Goal: Task Accomplishment & Management: Complete application form

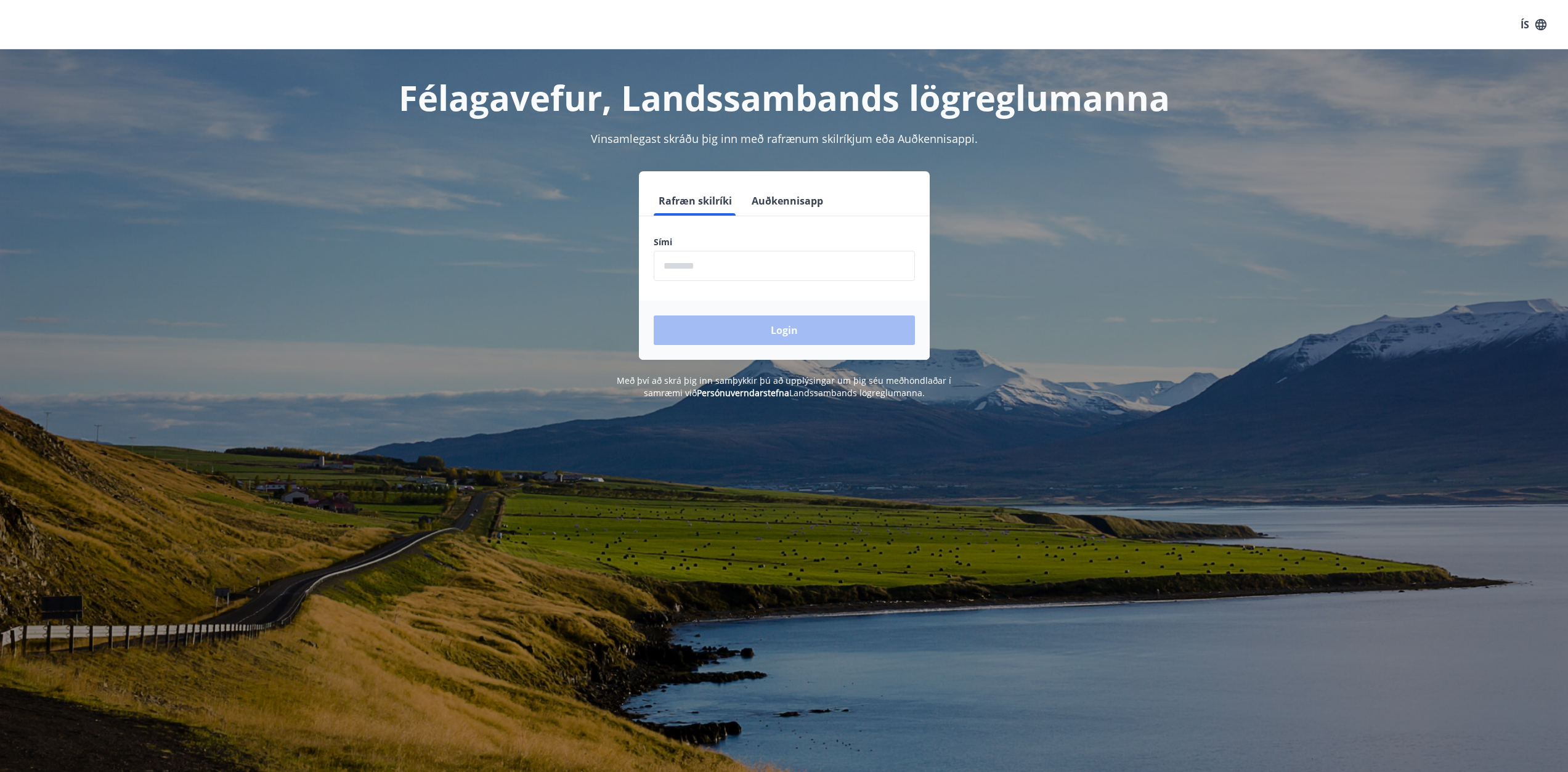
click at [743, 269] on input "phone" at bounding box center [783, 266] width 261 height 30
type input "********"
click at [783, 325] on button "Login" at bounding box center [783, 330] width 261 height 30
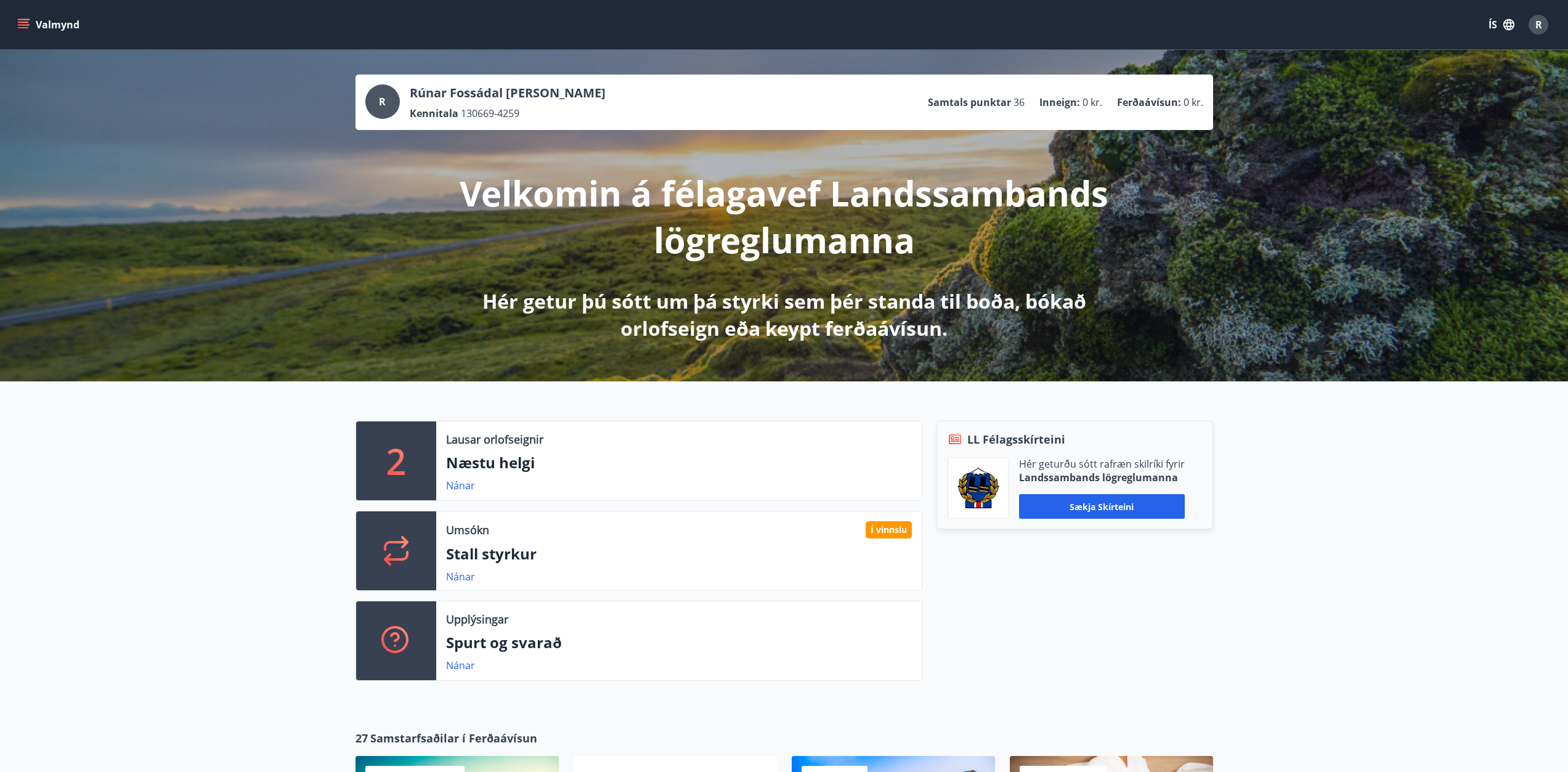
click at [19, 19] on icon "menu" at bounding box center [24, 19] width 14 height 1
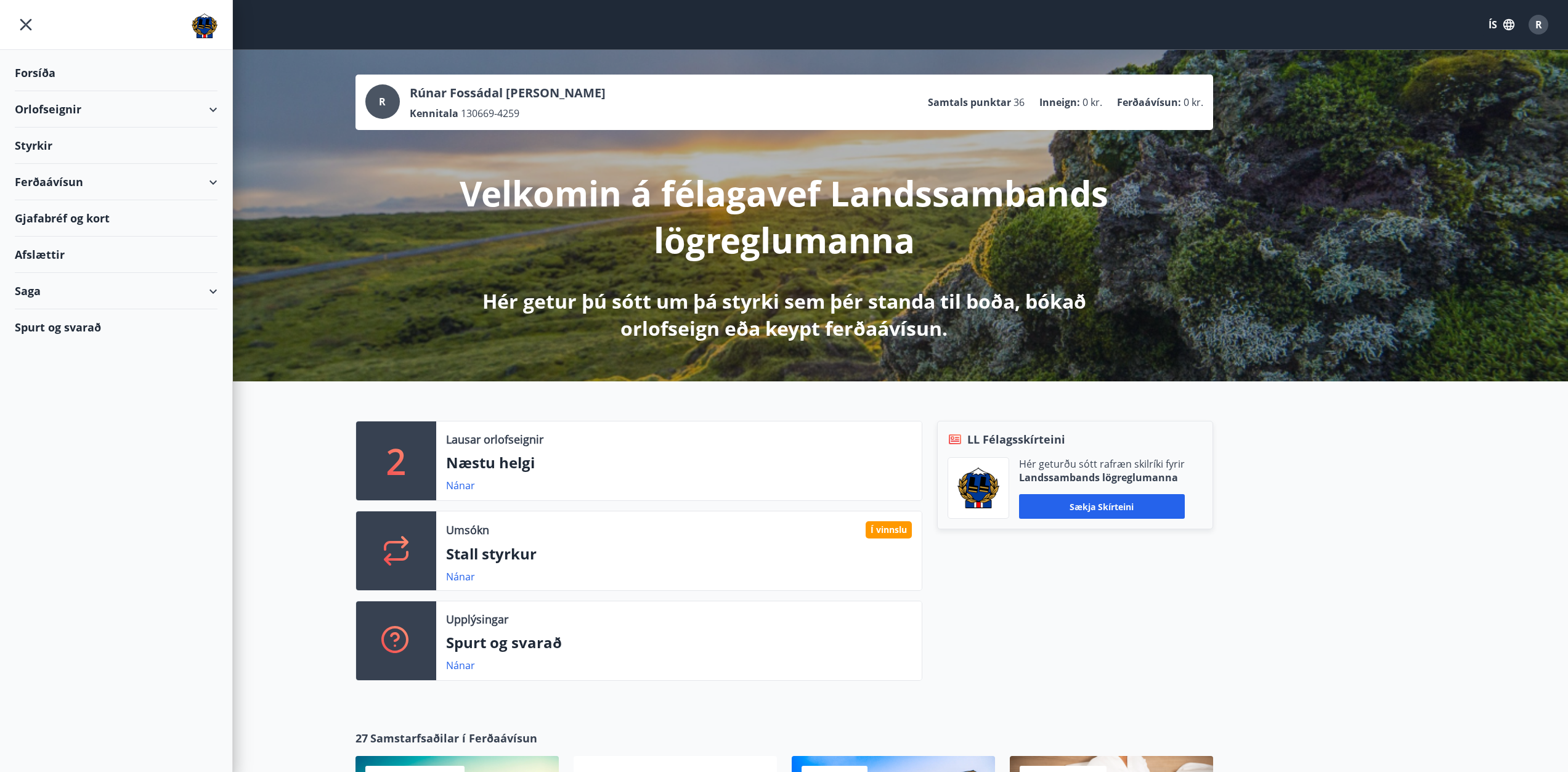
click at [36, 143] on div "Styrkir" at bounding box center [116, 145] width 203 height 36
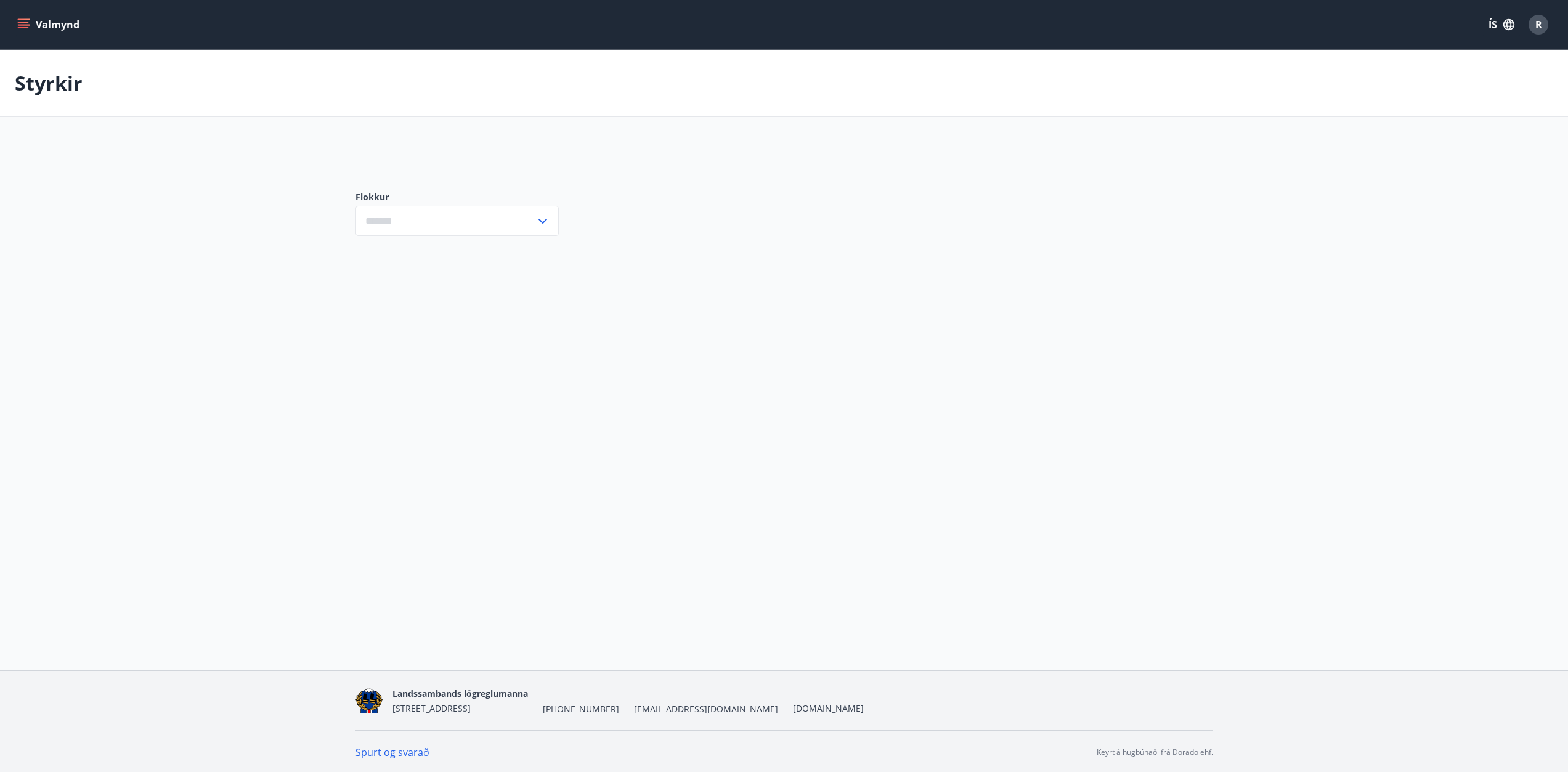
type input "***"
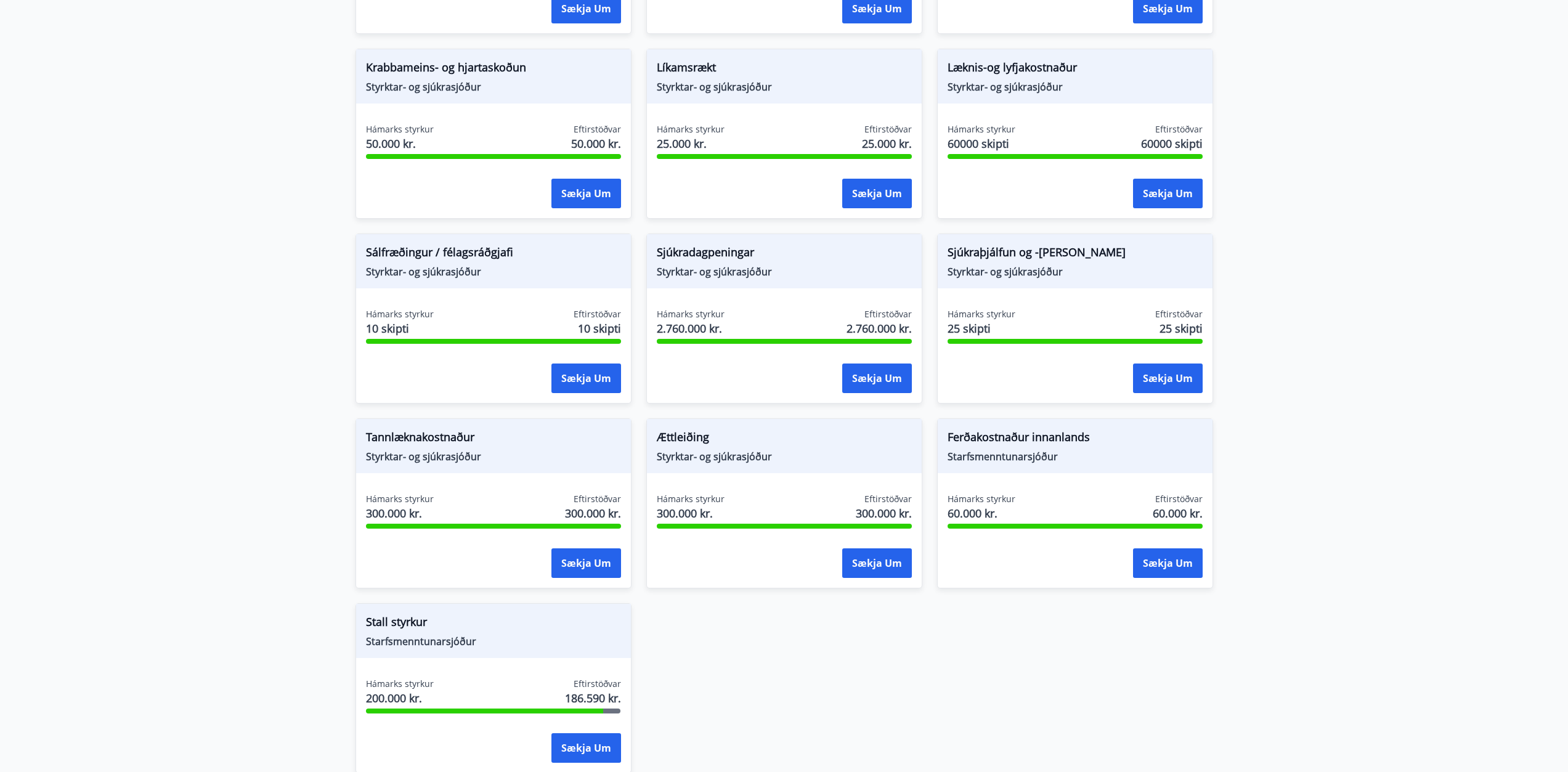
scroll to position [739, 0]
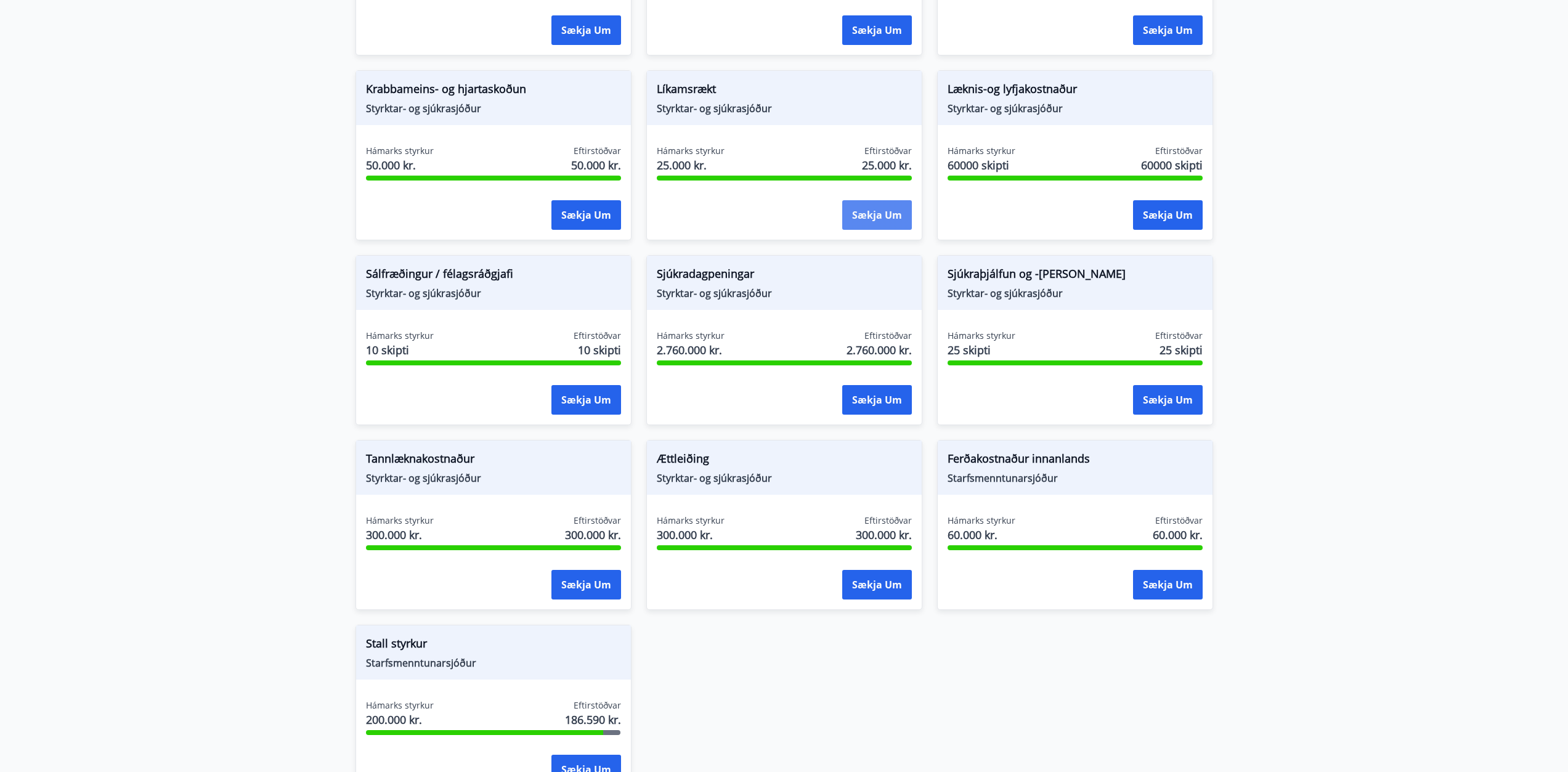
click at [868, 211] on button "Sækja um" at bounding box center [877, 214] width 69 height 30
click at [877, 214] on button "Sækja um" at bounding box center [877, 214] width 69 height 30
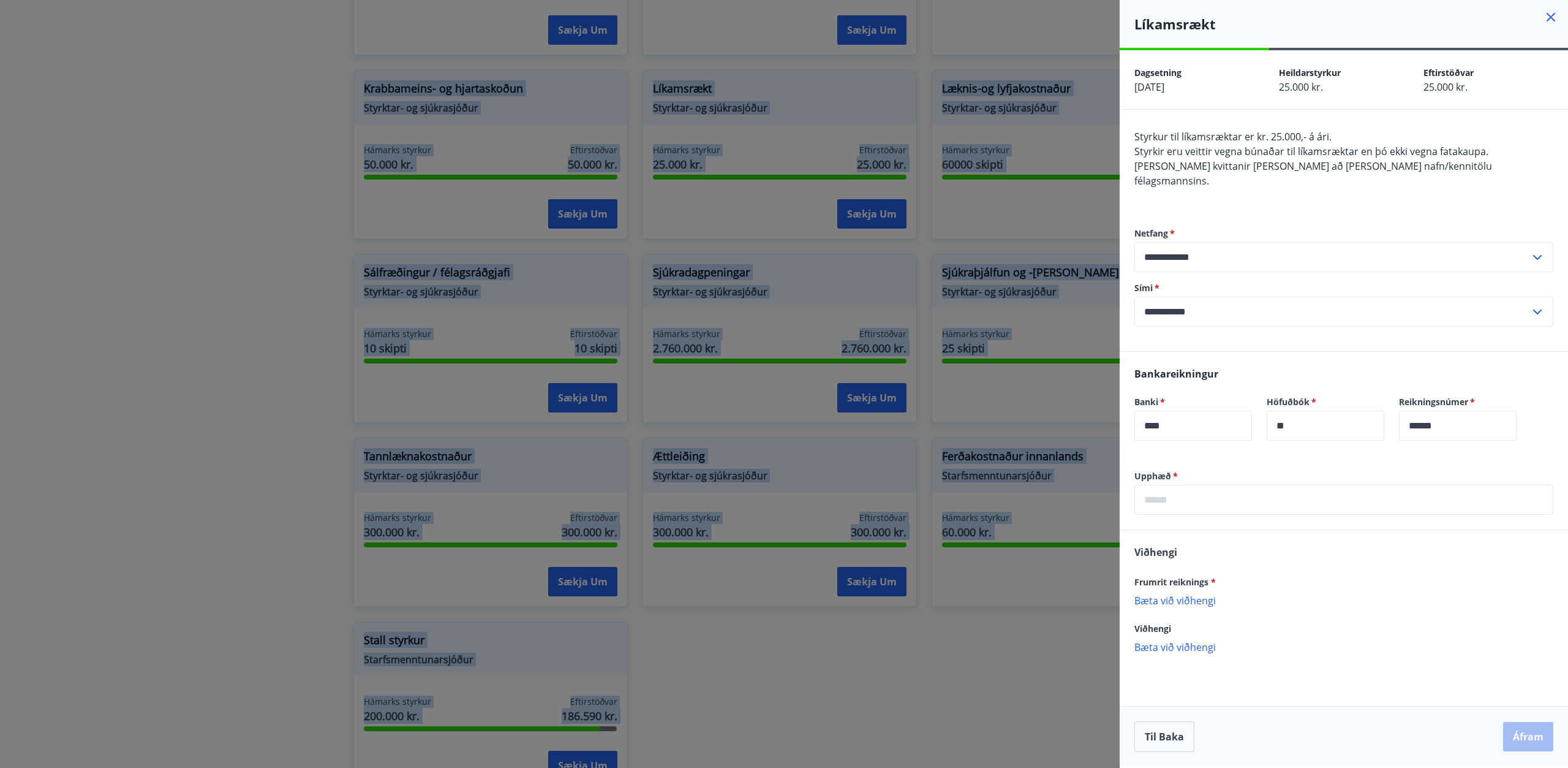
click at [1212, 488] on input "text" at bounding box center [1343, 499] width 419 height 30
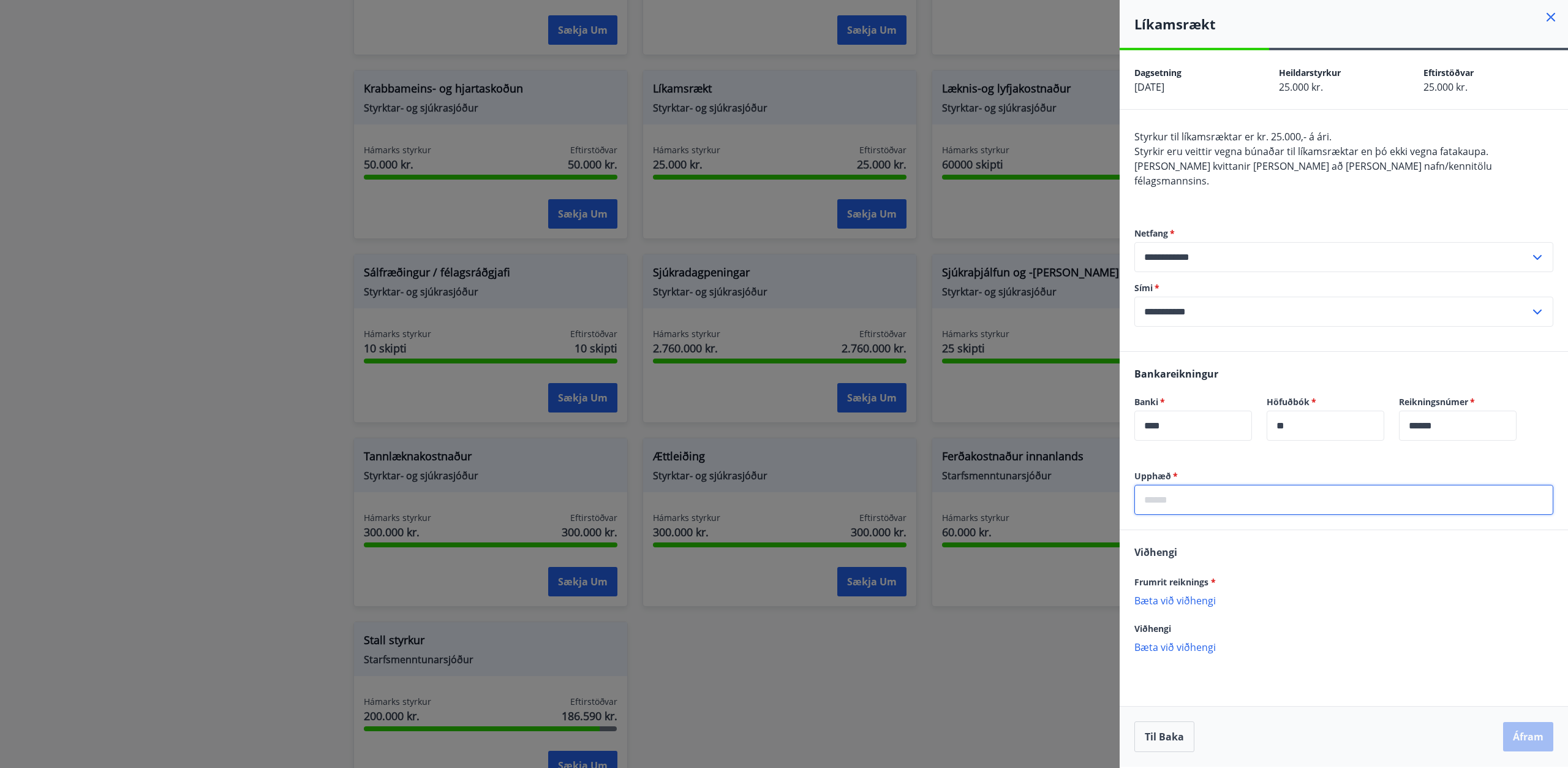
click at [1190, 584] on div "Frumrit reiknings * [PERSON_NAME] við viðhengi {error_attachment_undefined}" at bounding box center [1343, 590] width 419 height 32
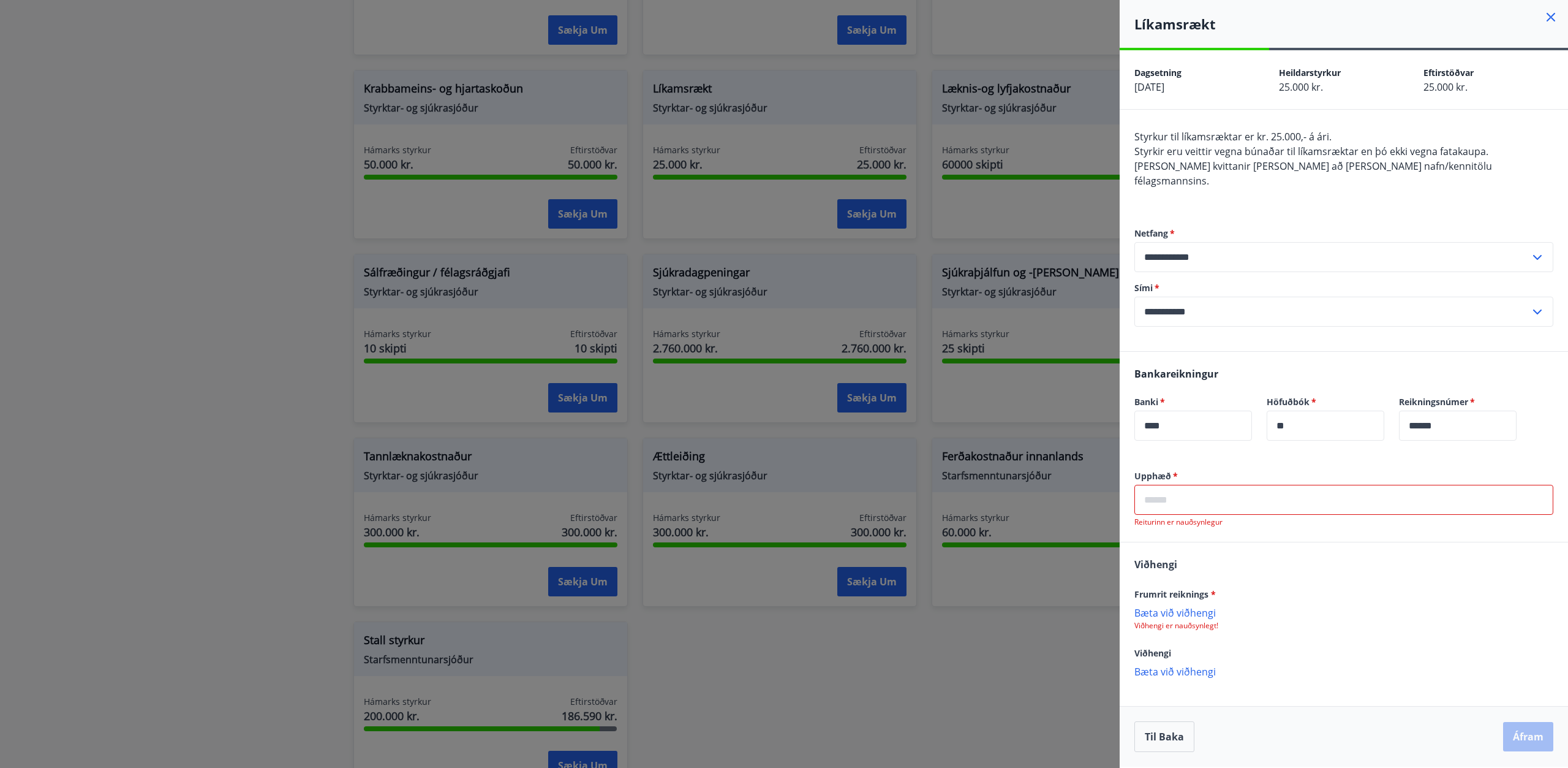
click at [1190, 485] on input "text" at bounding box center [1343, 499] width 419 height 30
click at [1167, 606] on p "Bæta við viðhengi" at bounding box center [1343, 612] width 419 height 13
click at [1184, 488] on input "text" at bounding box center [1343, 499] width 419 height 30
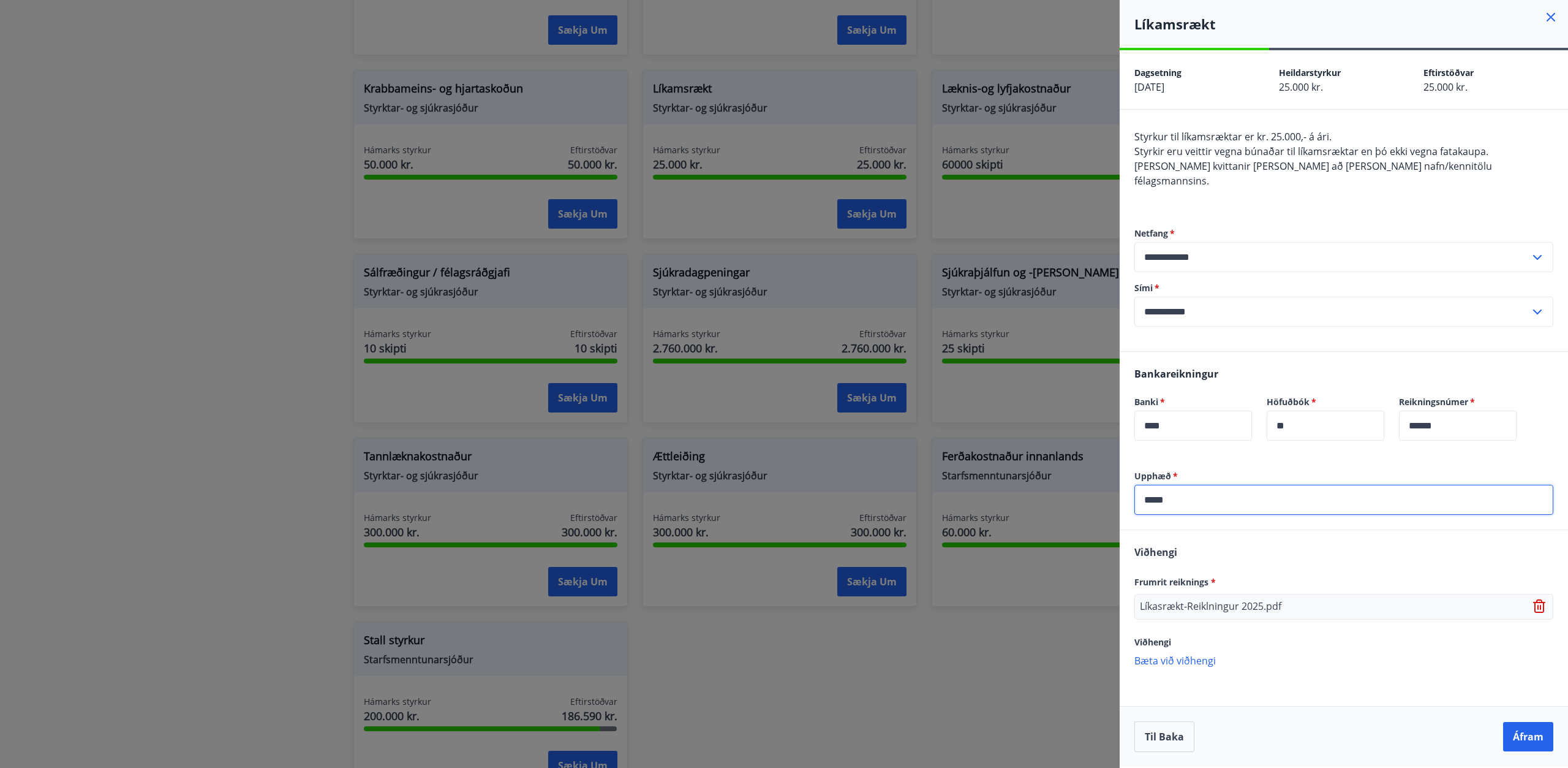
type input "*****"
click at [1216, 684] on div "Upphæð   * ***** ​ [PERSON_NAME] reiknings * Líkasrækt-Reiklningur 2025.pdf Við…" at bounding box center [1343, 606] width 448 height 272
click at [1529, 733] on button "Áfram" at bounding box center [1528, 736] width 50 height 29
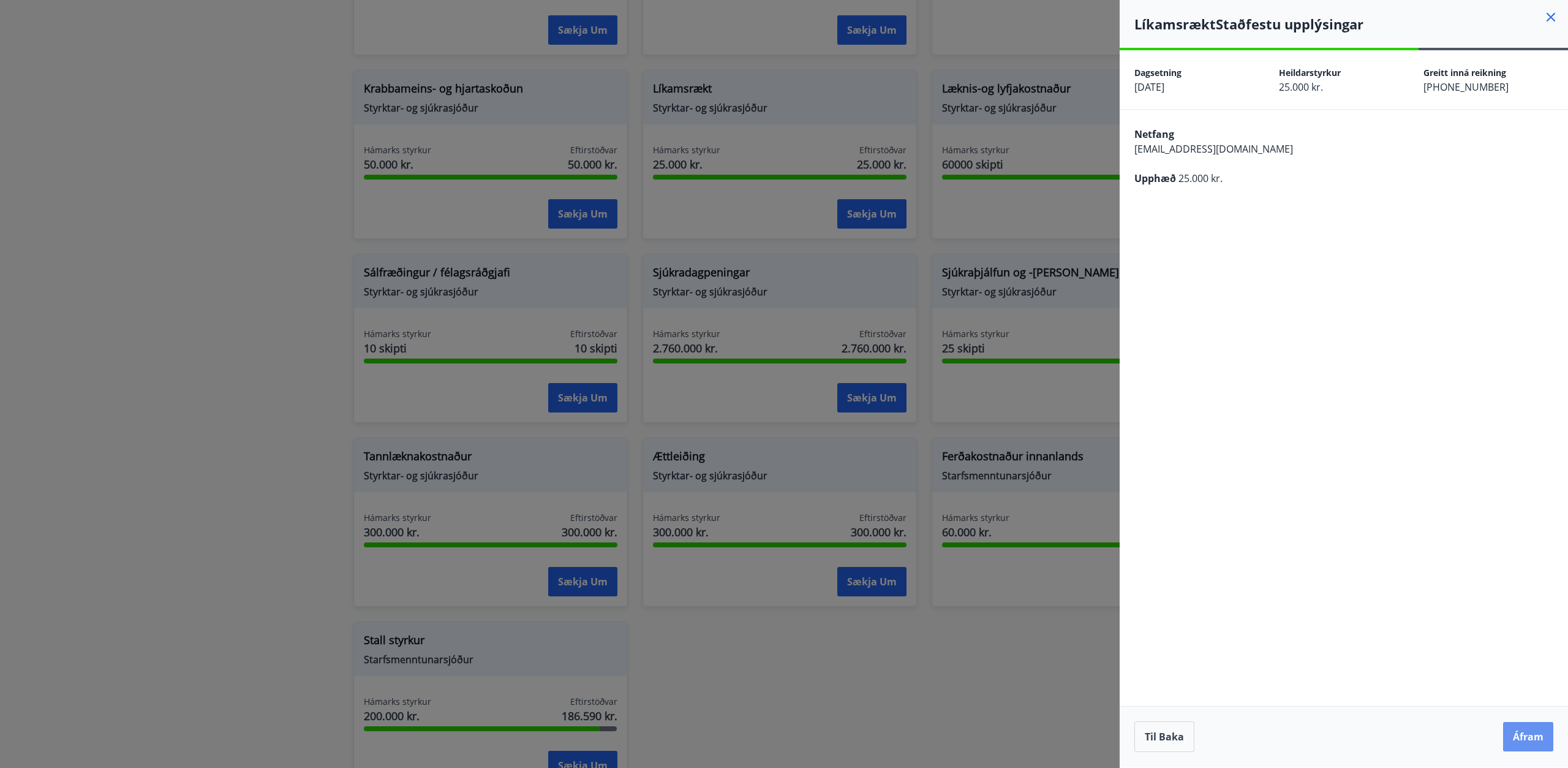
click at [1529, 733] on button "Áfram" at bounding box center [1528, 736] width 50 height 29
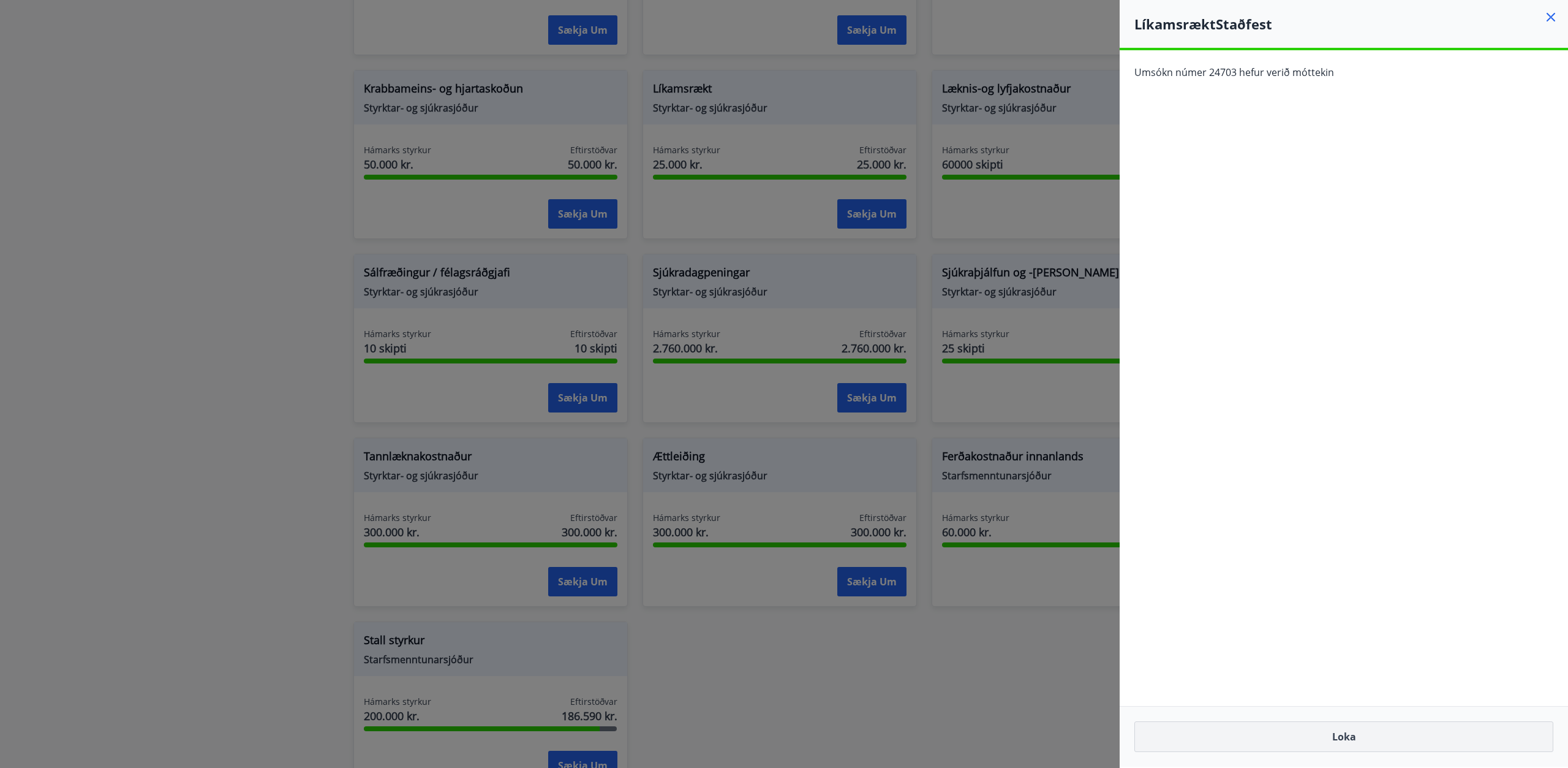
click at [1357, 733] on button "Loka" at bounding box center [1343, 736] width 419 height 30
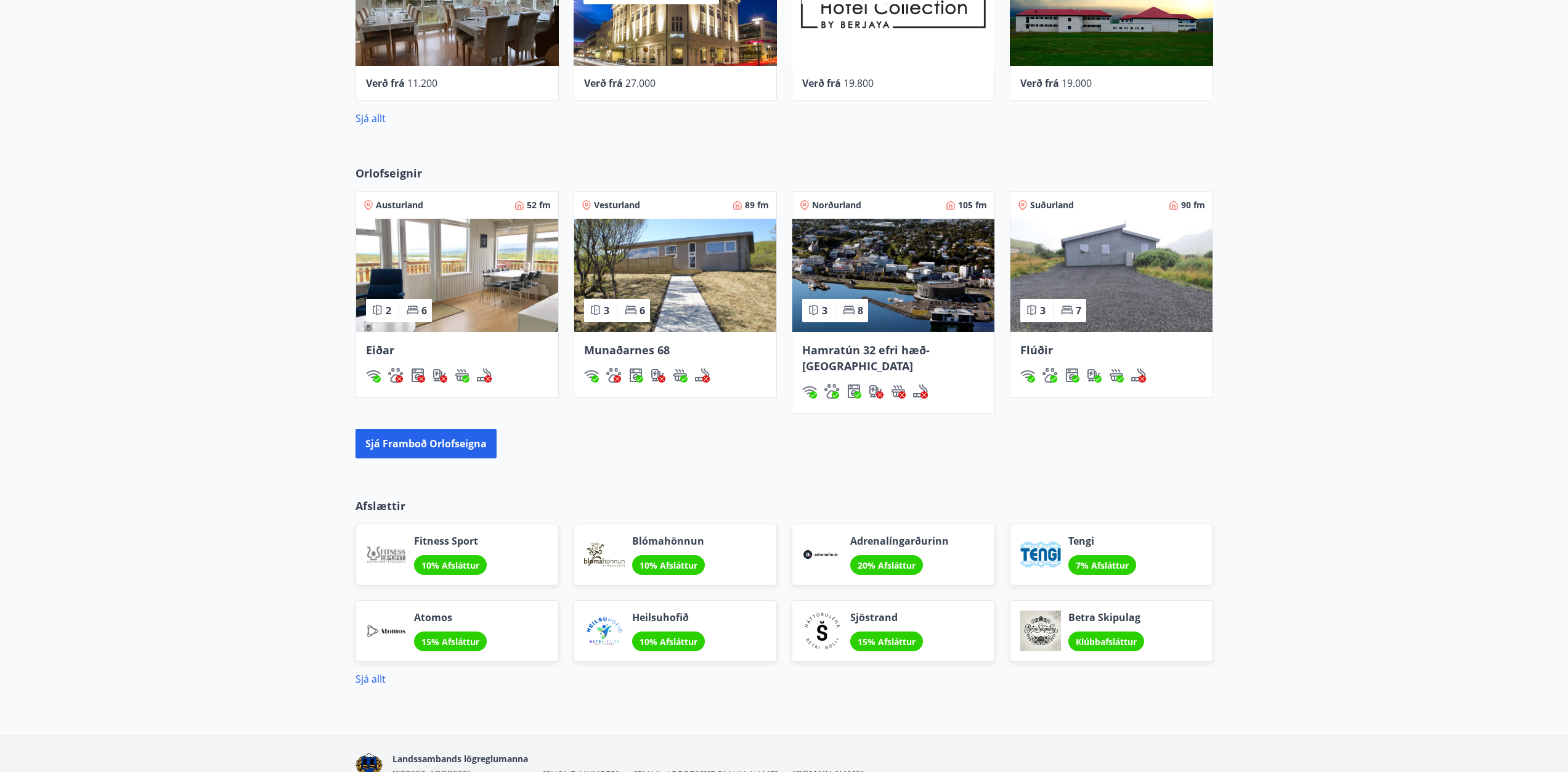
scroll to position [944, 0]
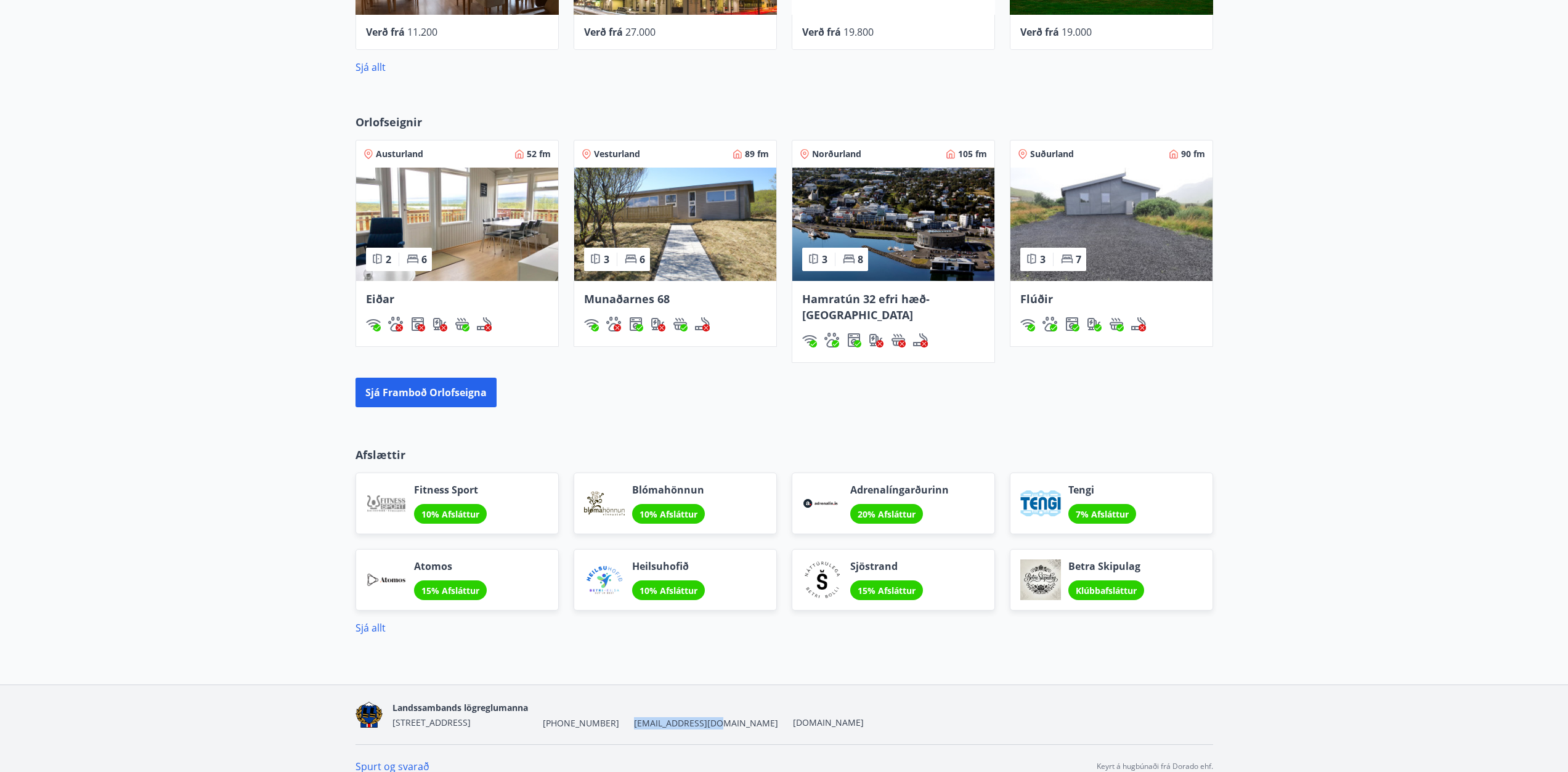
drag, startPoint x: 695, startPoint y: 702, endPoint x: 618, endPoint y: 710, distance: 77.4
click at [618, 710] on div "Landssambands lögreglumanna [STREET_ADDRESS] [PHONE_NUMBER] [EMAIL_ADDRESS][DOM…" at bounding box center [628, 714] width 471 height 30
copy span "[EMAIL_ADDRESS][DOMAIN_NAME]"
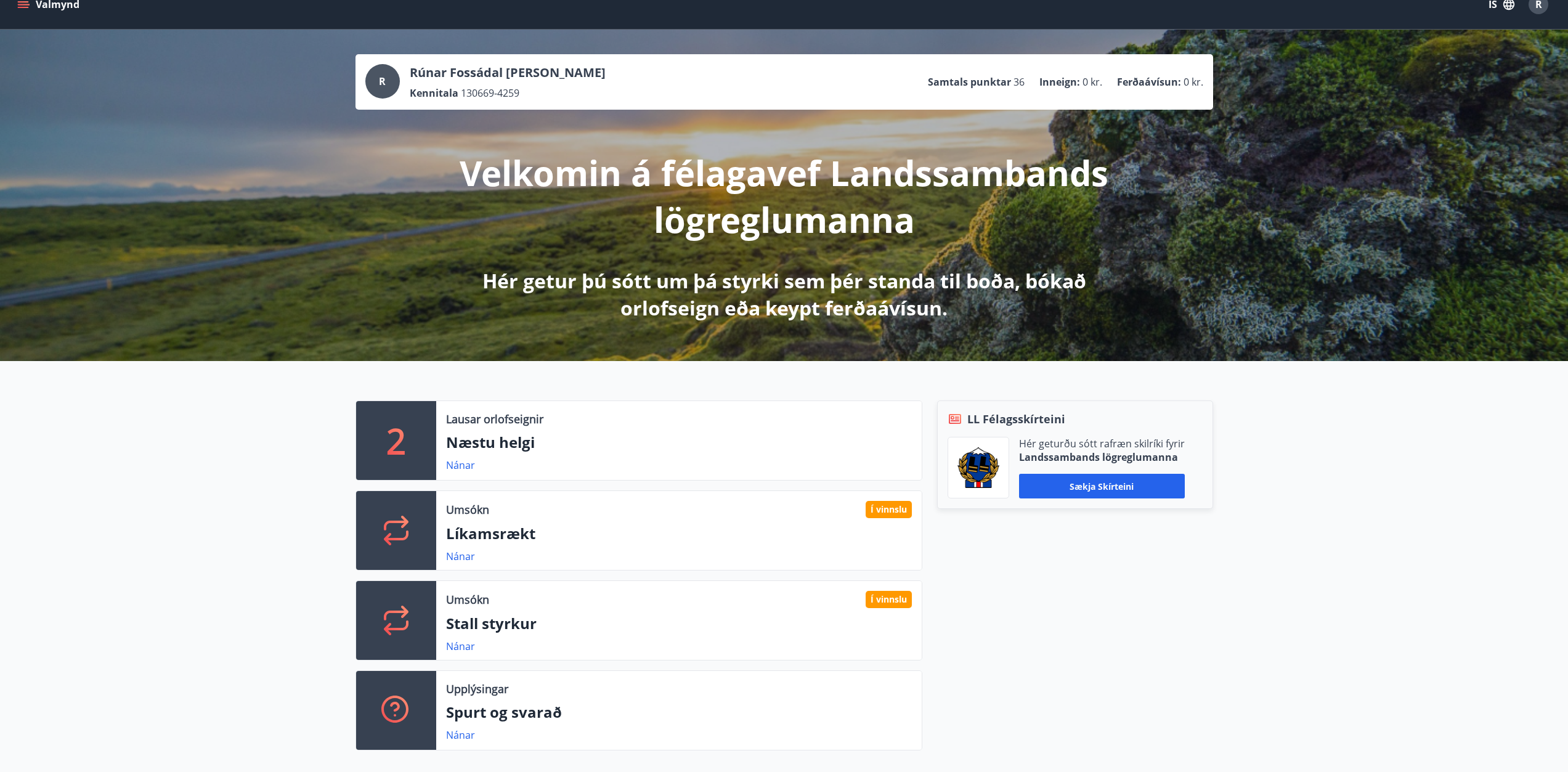
scroll to position [0, 0]
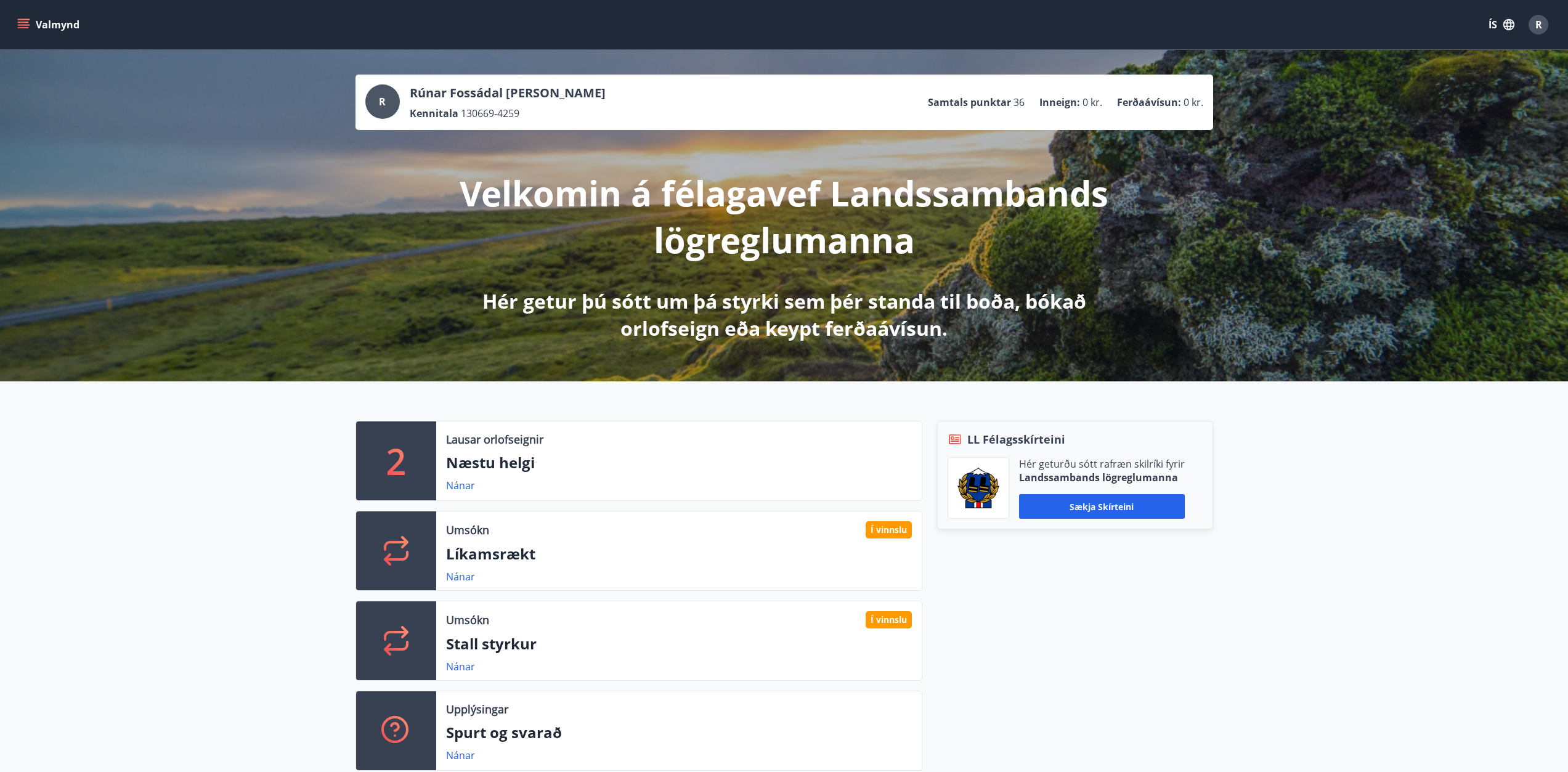
click at [18, 19] on icon "menu" at bounding box center [24, 19] width 14 height 1
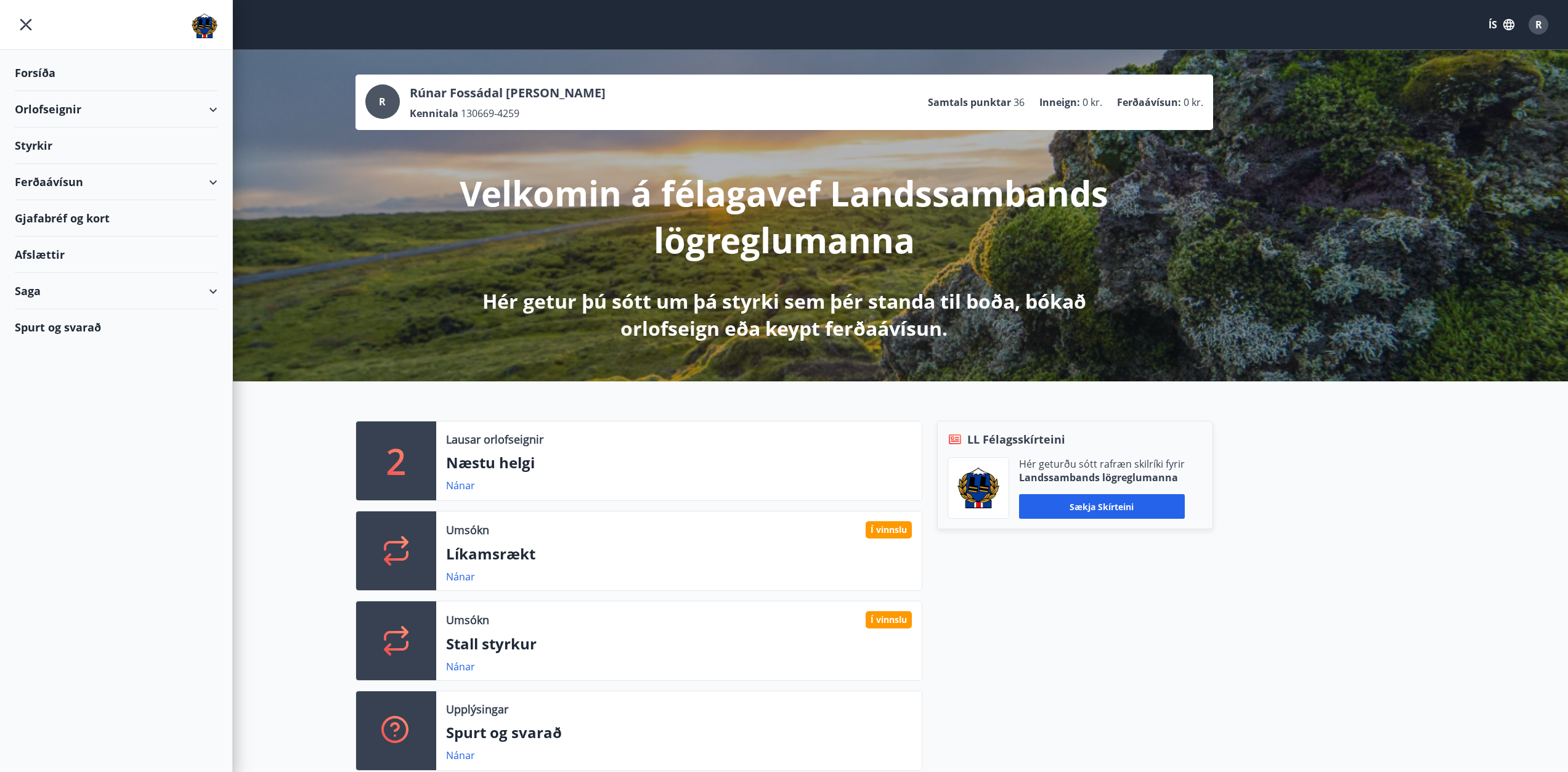
click at [35, 142] on div "Styrkir" at bounding box center [116, 145] width 203 height 36
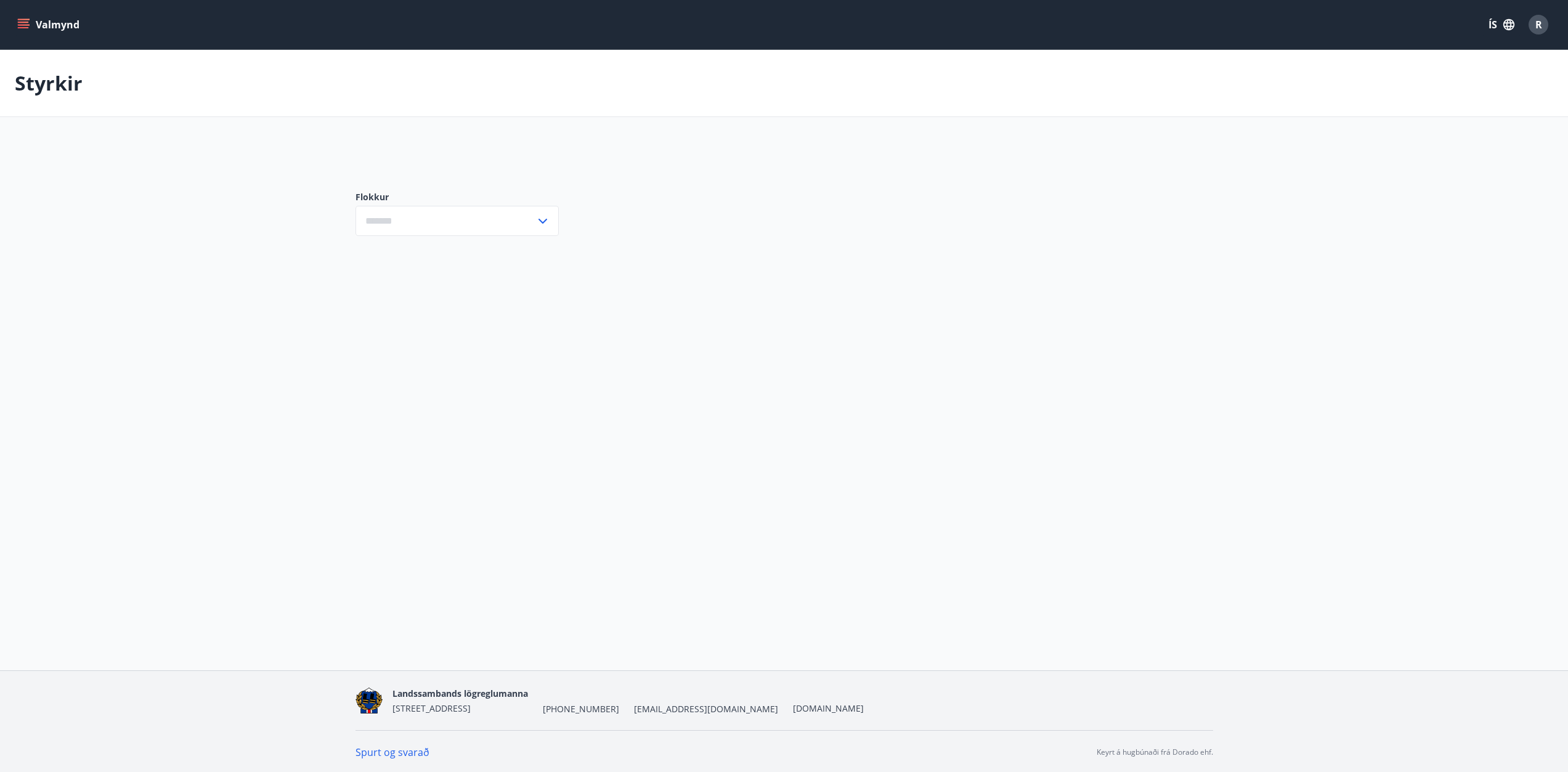
type input "***"
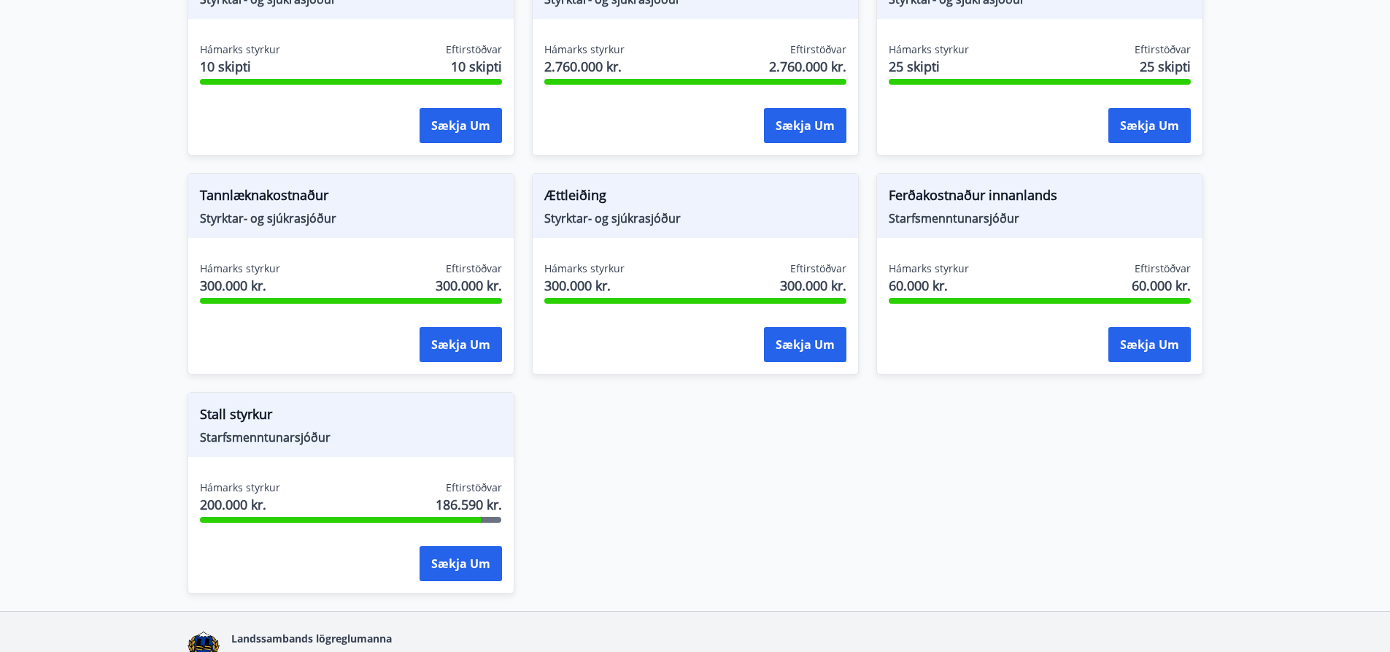
scroll to position [1306, 0]
